Goal: Navigation & Orientation: Find specific page/section

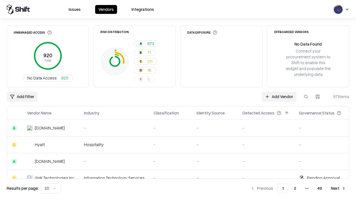
click at [51, 189] on html "Issues Vendors Integrations Unmanaged Access 920 Total No Data Access 920 Risk …" at bounding box center [178, 100] width 356 height 200
click at [339, 189] on button "Next" at bounding box center [339, 189] width 22 height 10
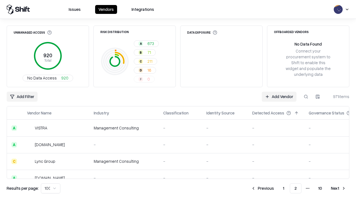
click at [339, 189] on button "Next" at bounding box center [339, 189] width 22 height 10
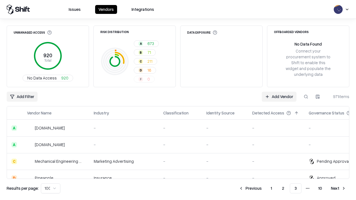
click at [339, 189] on button "Next" at bounding box center [339, 189] width 22 height 10
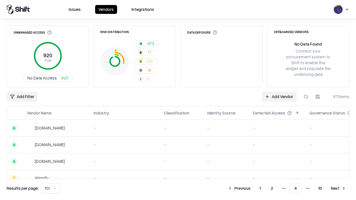
click at [339, 189] on button "Next" at bounding box center [339, 189] width 22 height 10
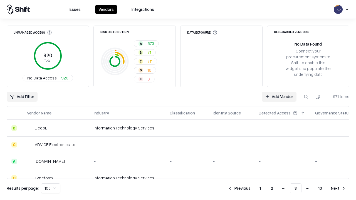
click at [339, 189] on button "Next" at bounding box center [339, 189] width 22 height 10
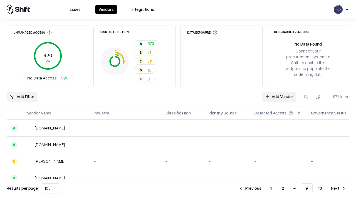
click at [339, 189] on button "Next" at bounding box center [339, 189] width 22 height 10
click at [263, 189] on button "Previous" at bounding box center [263, 189] width 30 height 10
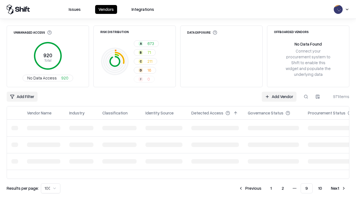
click at [250, 189] on button "Previous" at bounding box center [250, 189] width 30 height 10
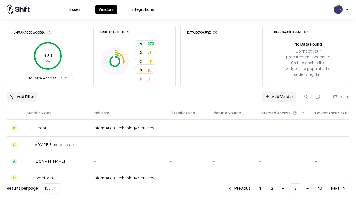
click at [239, 189] on button "Previous" at bounding box center [240, 189] width 30 height 10
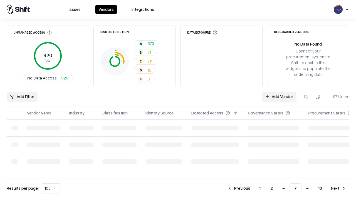
click at [239, 189] on button "Previous" at bounding box center [239, 189] width 30 height 10
